Goal: Navigation & Orientation: Understand site structure

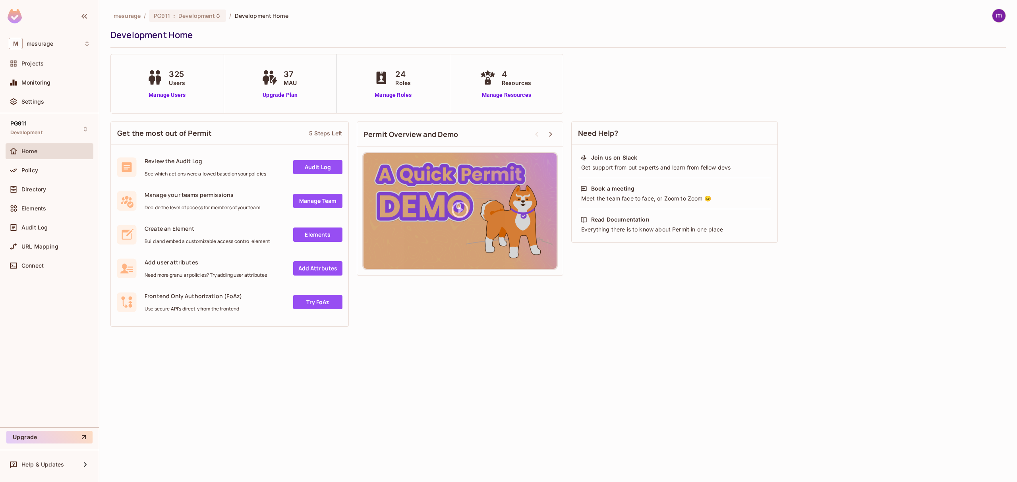
click at [39, 148] on div "Home" at bounding box center [55, 151] width 69 height 6
click at [39, 186] on span "Directory" at bounding box center [33, 189] width 25 height 6
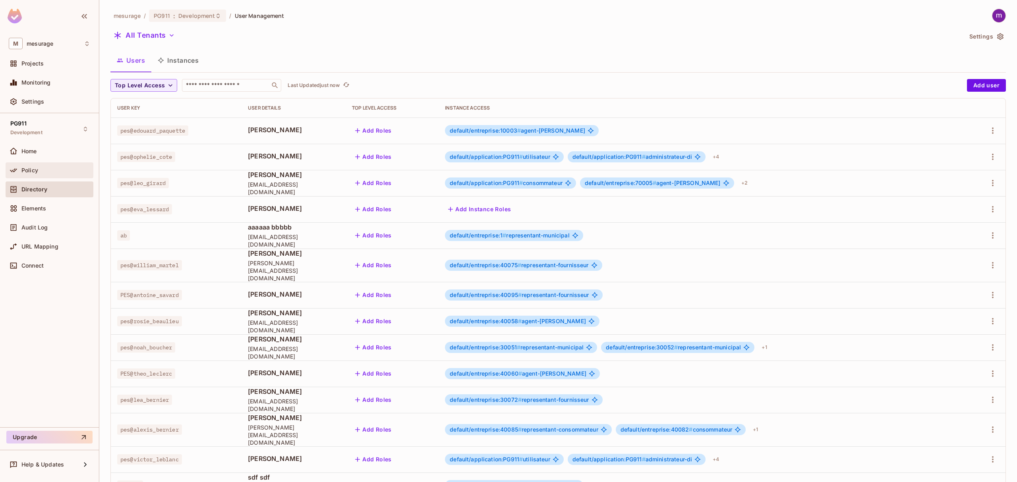
click at [34, 169] on span "Policy" at bounding box center [29, 170] width 17 height 6
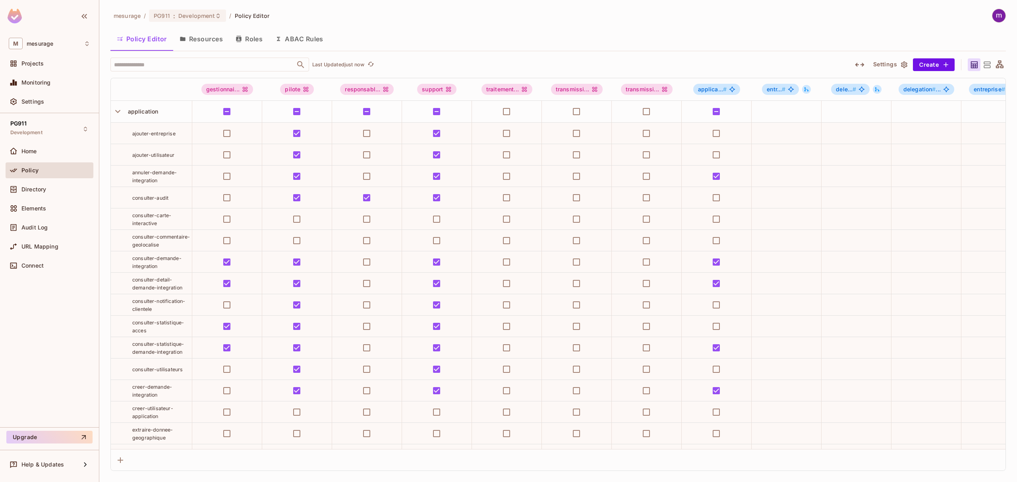
click at [248, 40] on button "Roles" at bounding box center [249, 39] width 40 height 20
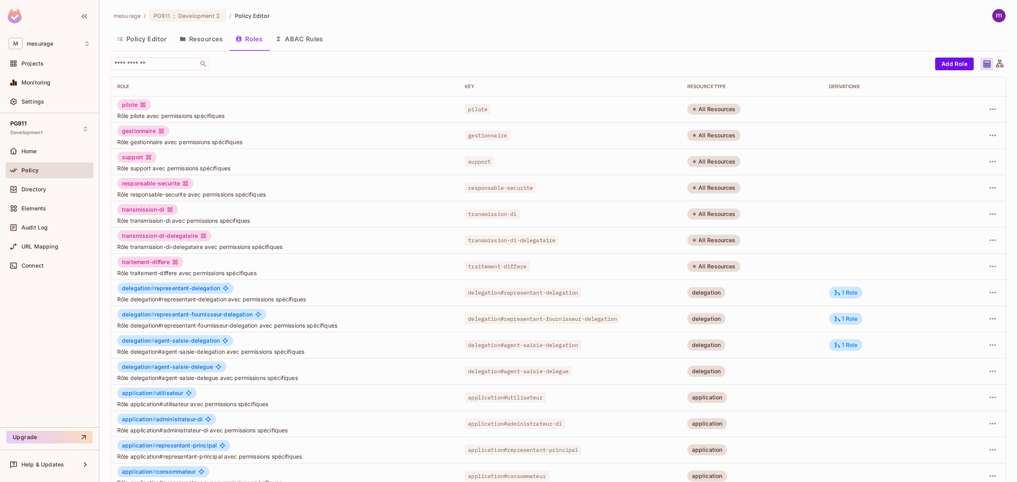
scroll to position [40, 0]
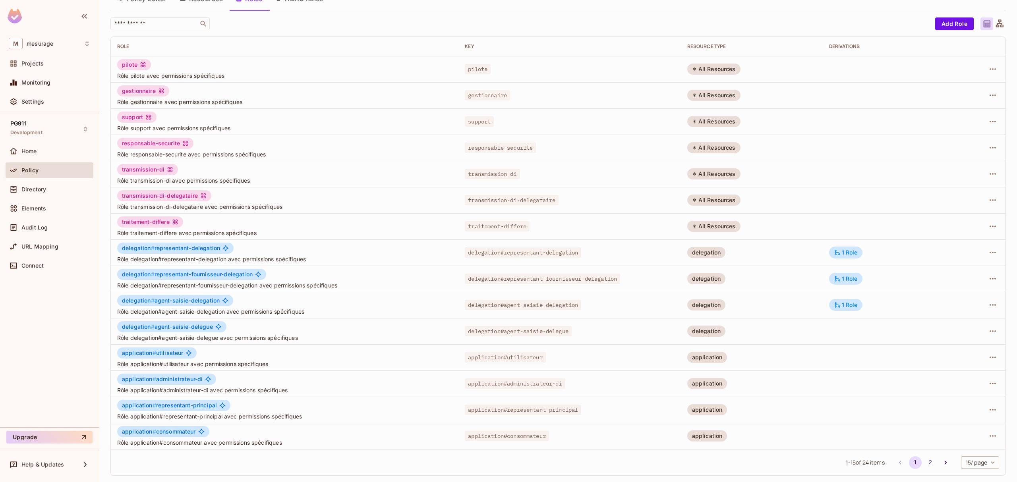
click at [966, 460] on body "M mesurage Projects Monitoring Settings PG911 Development Home Policy Directory…" at bounding box center [508, 241] width 1017 height 482
click at [968, 461] on li "100 / page" at bounding box center [971, 464] width 40 height 17
type input "***"
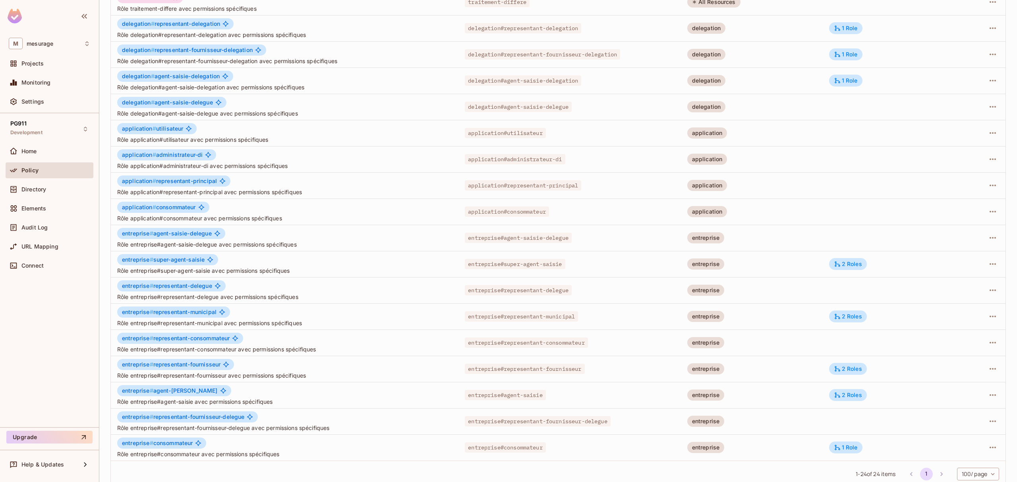
scroll to position [277, 0]
